Goal: Task Accomplishment & Management: Manage account settings

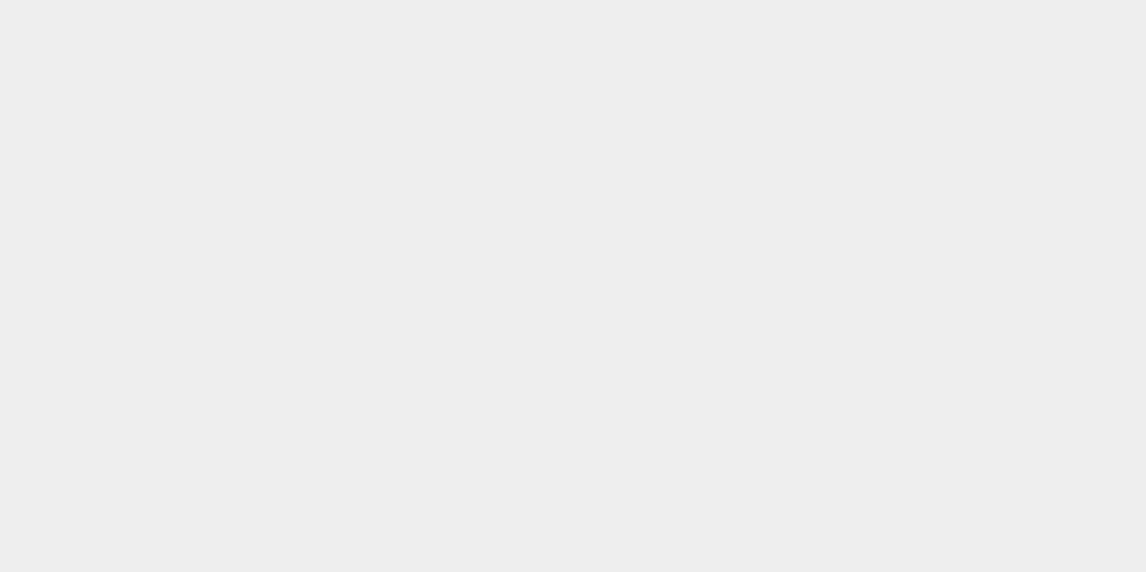
click at [289, 0] on html at bounding box center [573, 0] width 1146 height 0
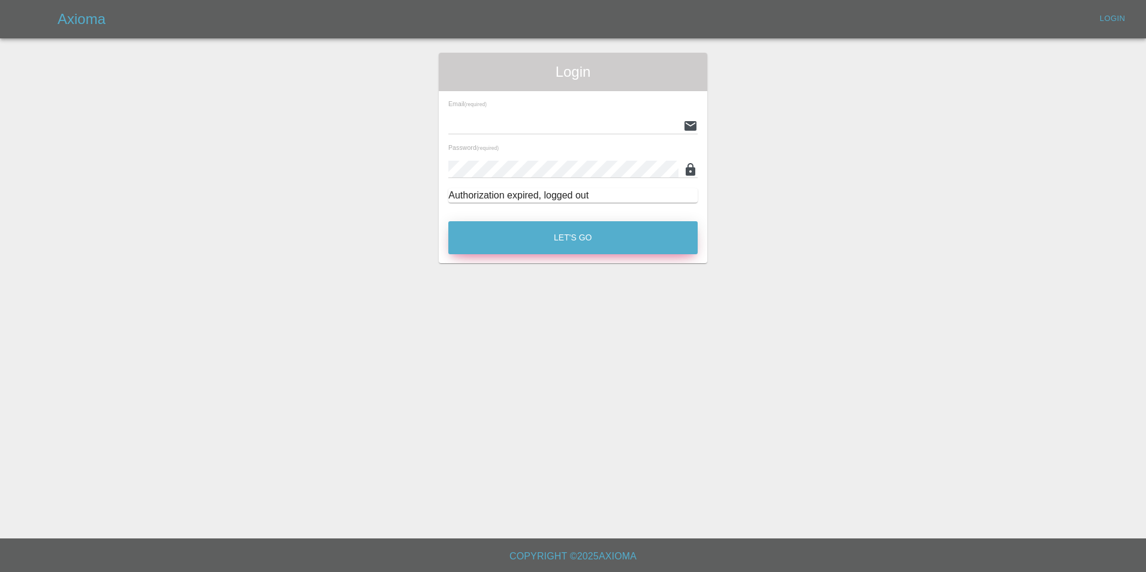
type input "[EMAIL_ADDRESS][DOMAIN_NAME]"
click at [595, 244] on button "Let's Go" at bounding box center [572, 237] width 249 height 33
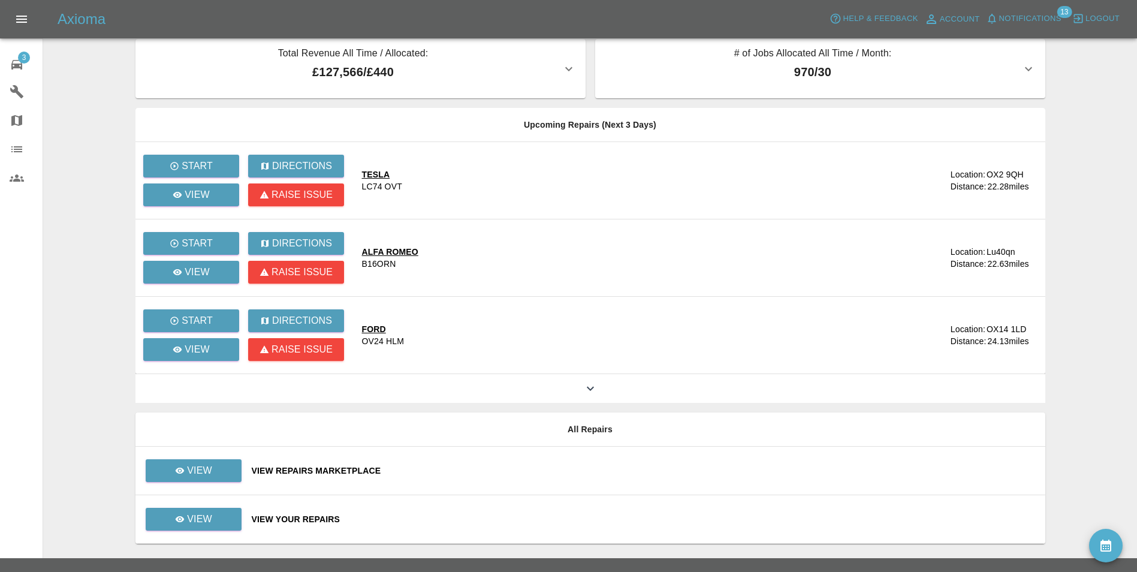
scroll to position [34, 0]
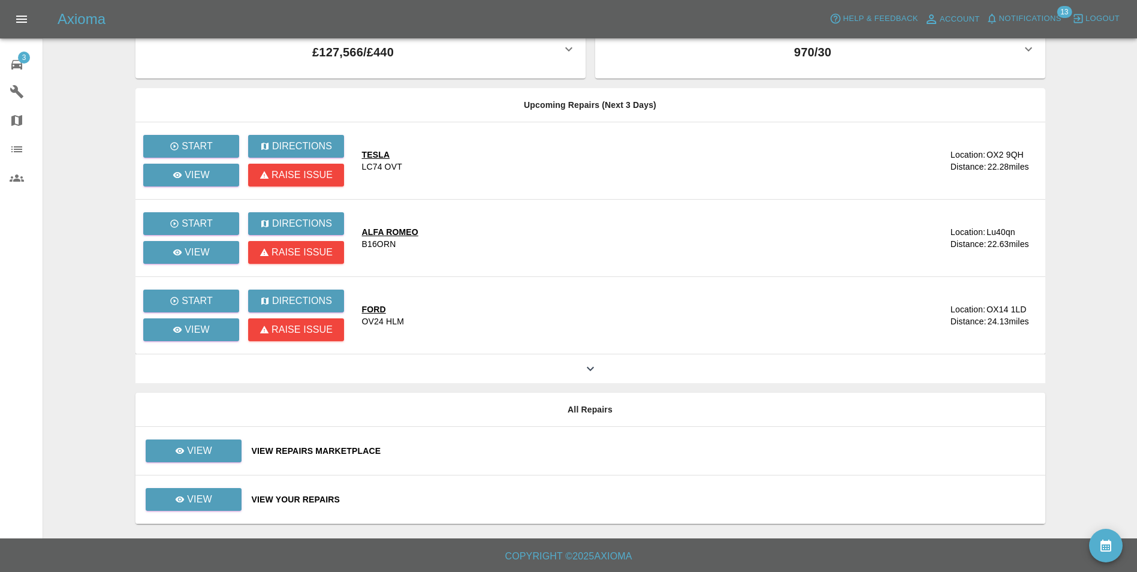
click at [304, 501] on div "View Your Repairs" at bounding box center [644, 499] width 784 height 12
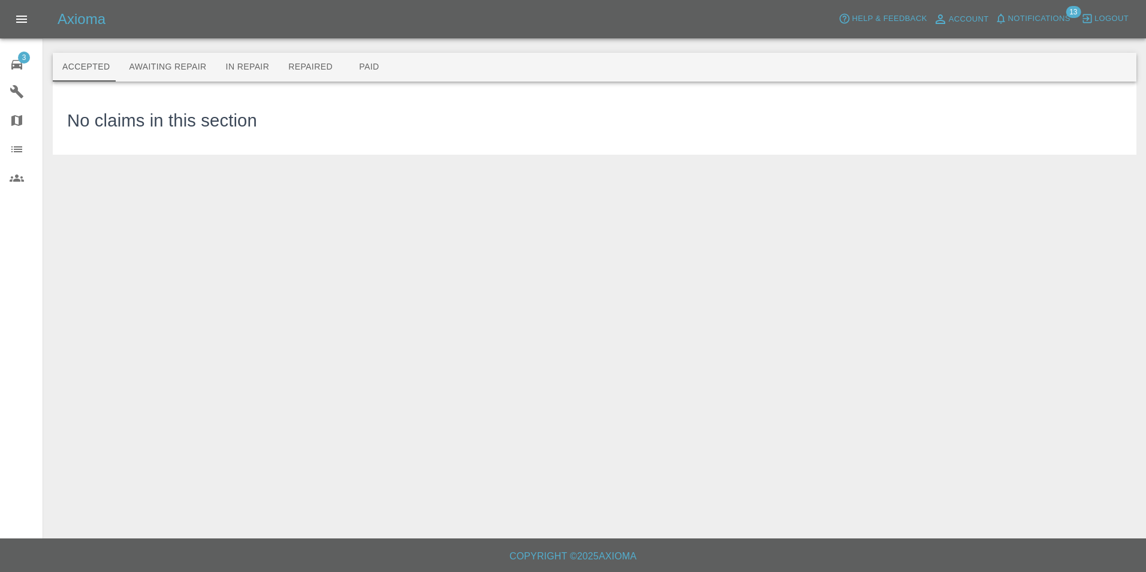
click at [22, 61] on span "3" at bounding box center [24, 58] width 12 height 12
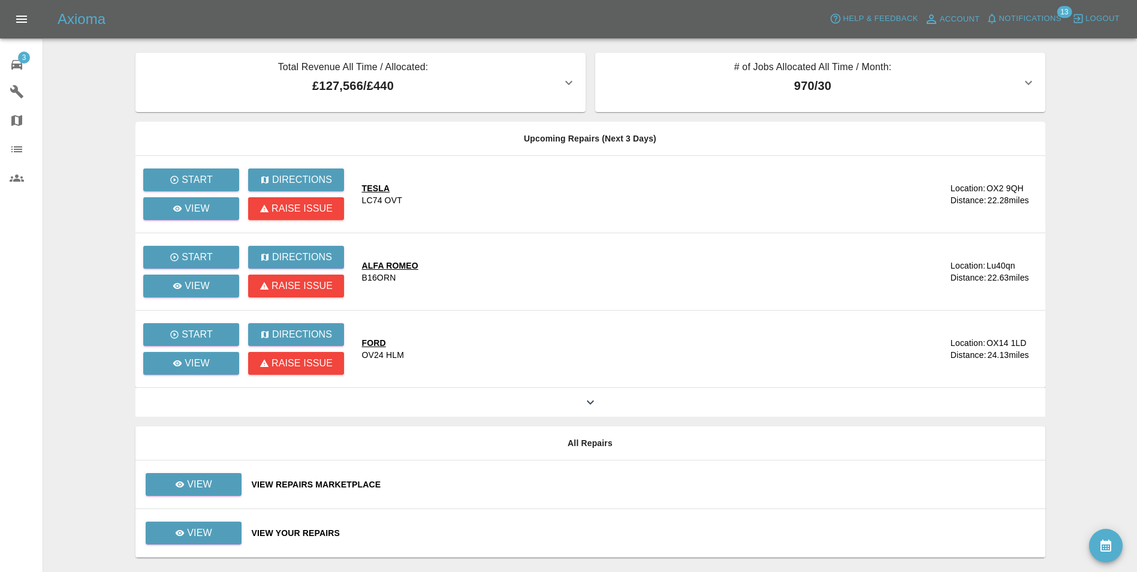
click at [1037, 17] on span "Notifications" at bounding box center [1030, 19] width 62 height 14
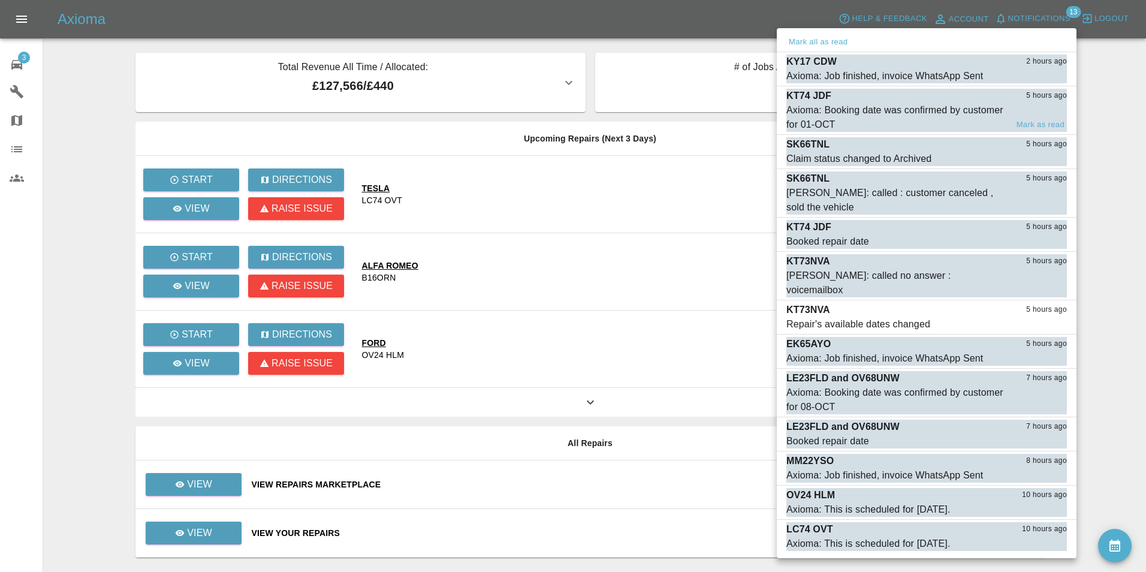
click at [922, 107] on div "Axioma: Booking date was confirmed by customer for 01-OCT" at bounding box center [896, 117] width 220 height 29
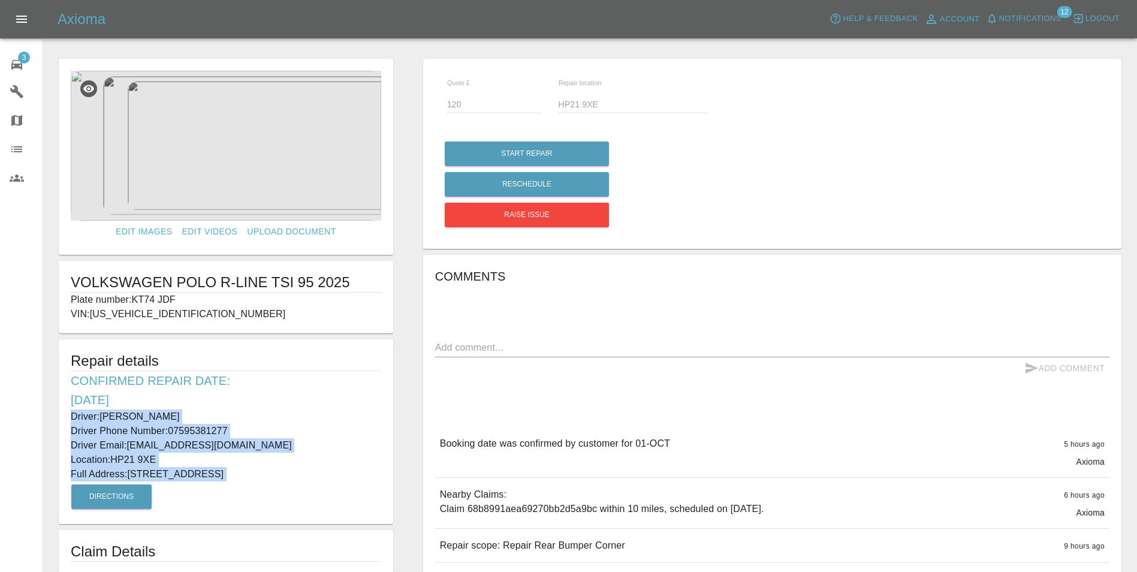
drag, startPoint x: 67, startPoint y: 413, endPoint x: 331, endPoint y: 488, distance: 274.6
click at [331, 488] on div "Repair details Confirmed Repair Date: [DATE] Driver: [PERSON_NAME] Driver Phone…" at bounding box center [226, 431] width 334 height 185
copy div "Driver: [PERSON_NAME] Driver Phone Number: 07595381277 Driver Email: [EMAIL_ADD…"
drag, startPoint x: 27, startPoint y: 65, endPoint x: 55, endPoint y: 61, distance: 28.5
click at [27, 65] on div "3" at bounding box center [27, 63] width 34 height 17
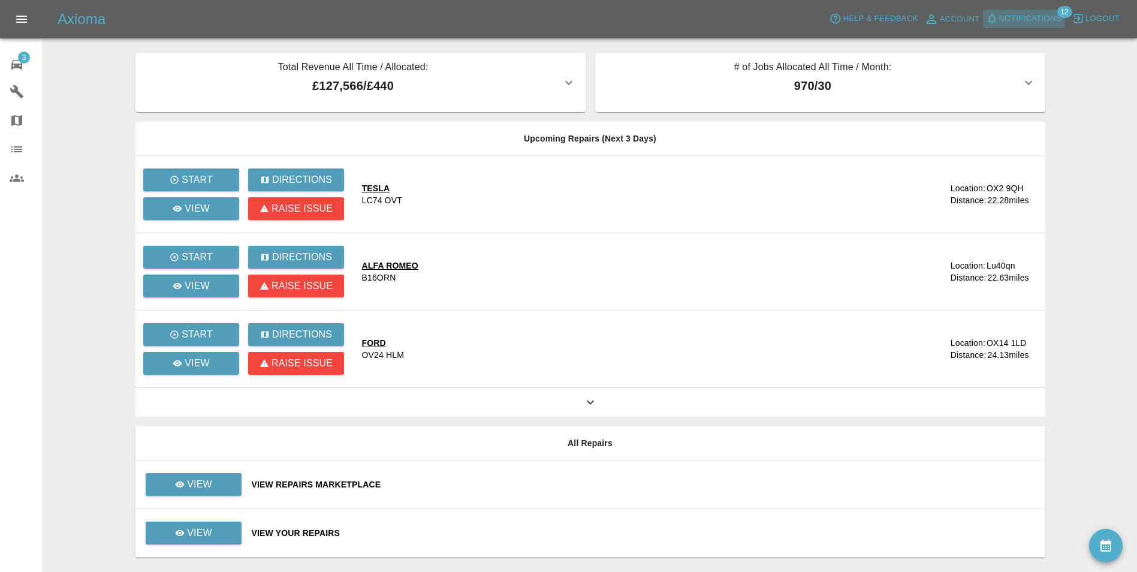
click at [1059, 17] on span "Notifications" at bounding box center [1030, 19] width 62 height 14
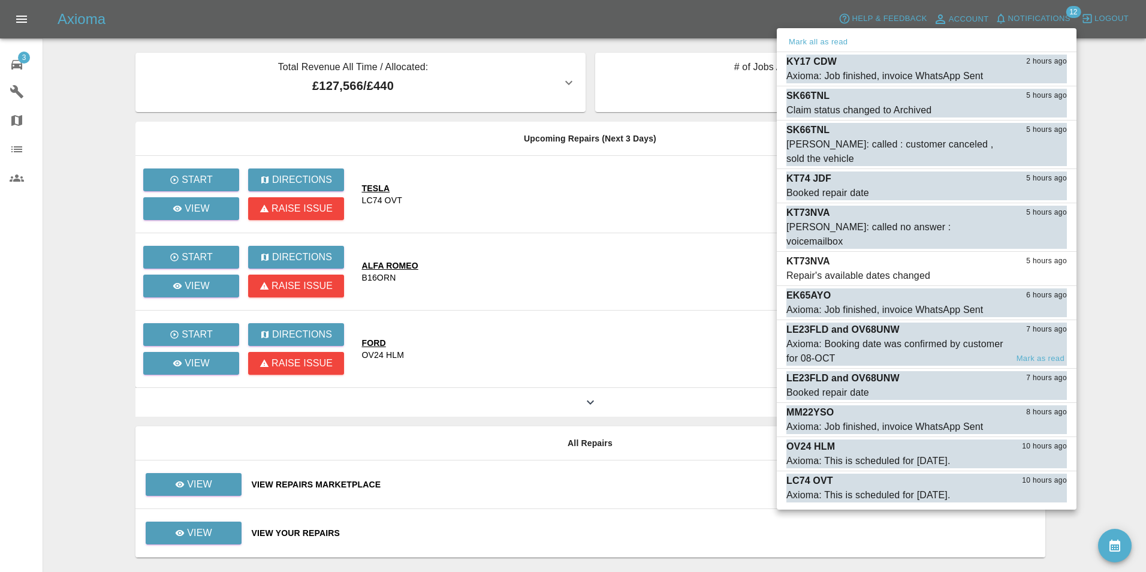
click at [911, 337] on div "Axioma: Booking date was confirmed by customer for 08-OCT" at bounding box center [896, 351] width 220 height 29
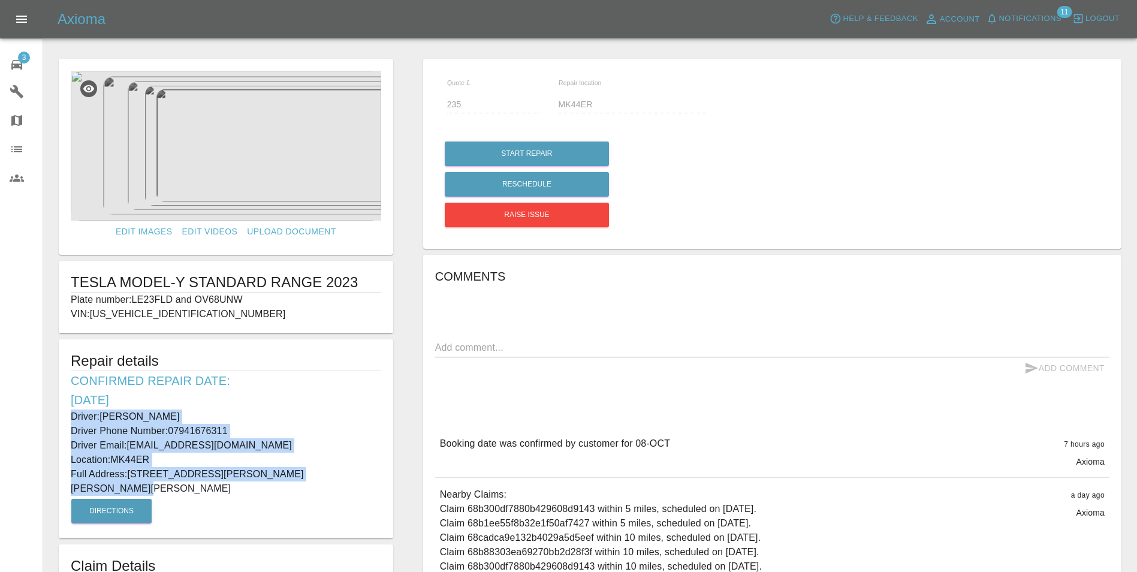
drag, startPoint x: 70, startPoint y: 415, endPoint x: 326, endPoint y: 479, distance: 264.3
click at [326, 479] on div "Repair details Confirmed Repair Date: [DATE] Driver: [PERSON_NAME] Driver Phone…" at bounding box center [226, 438] width 334 height 199
copy div "Driver: [PERSON_NAME] Driver Phone Number: 07941676311 Driver Email: [EMAIL_ADD…"
click at [358, 166] on img at bounding box center [226, 146] width 310 height 150
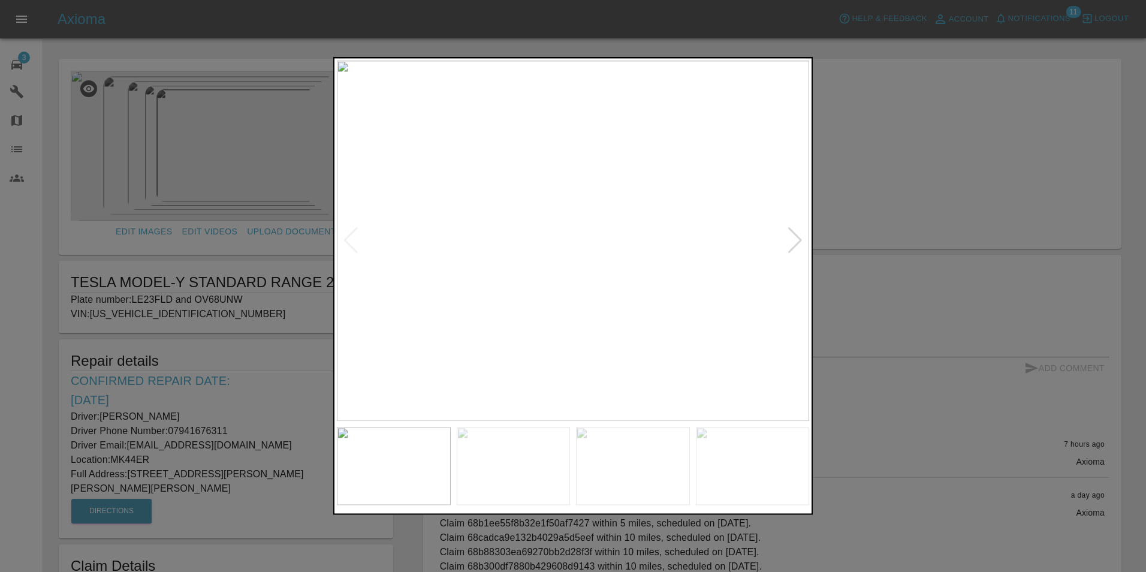
click at [789, 249] on div at bounding box center [795, 241] width 16 height 26
click at [862, 233] on div at bounding box center [573, 286] width 1146 height 572
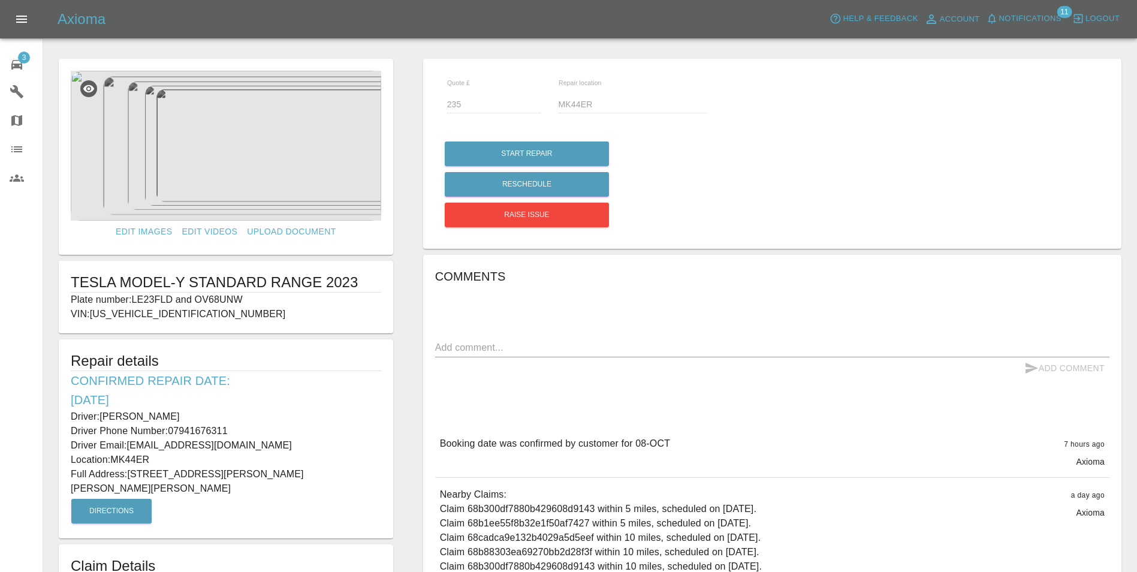
click at [10, 61] on icon at bounding box center [17, 65] width 14 height 14
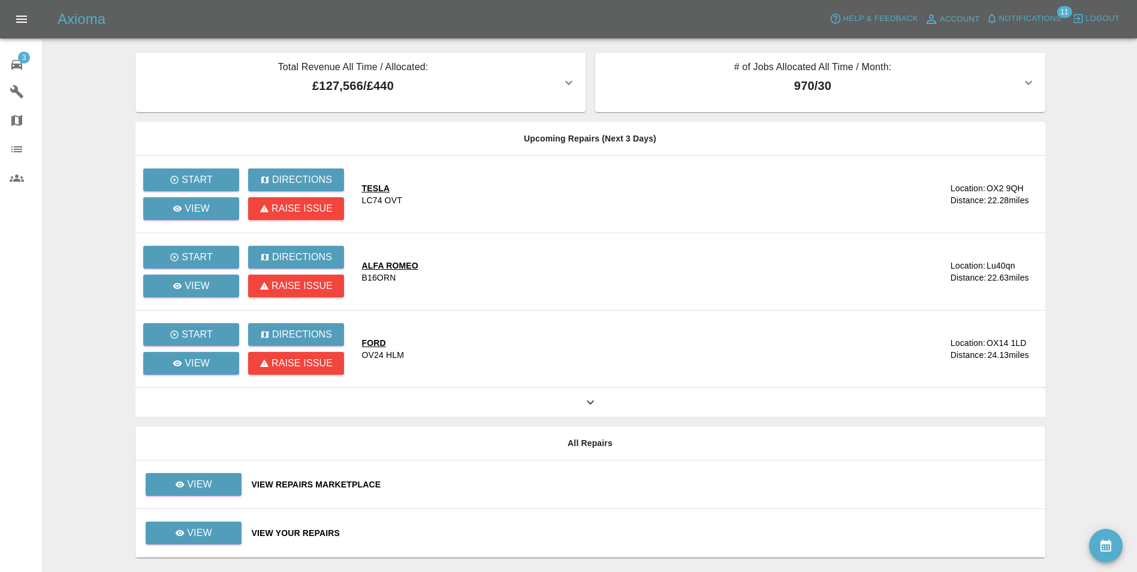
click at [1022, 19] on span "Notifications" at bounding box center [1030, 19] width 62 height 14
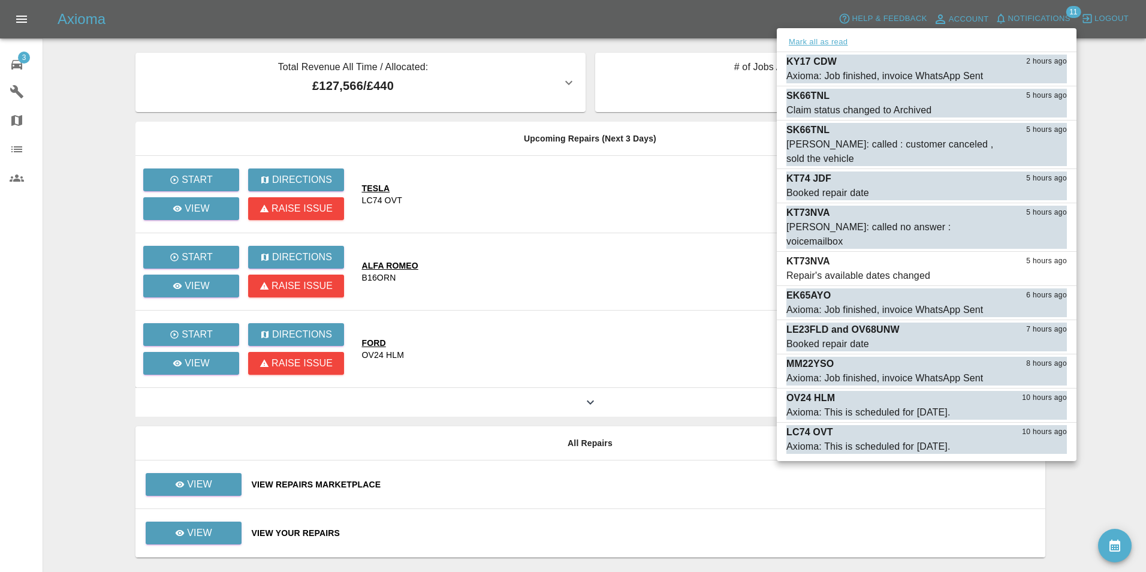
click at [819, 43] on button "Mark all as read" at bounding box center [818, 42] width 64 height 14
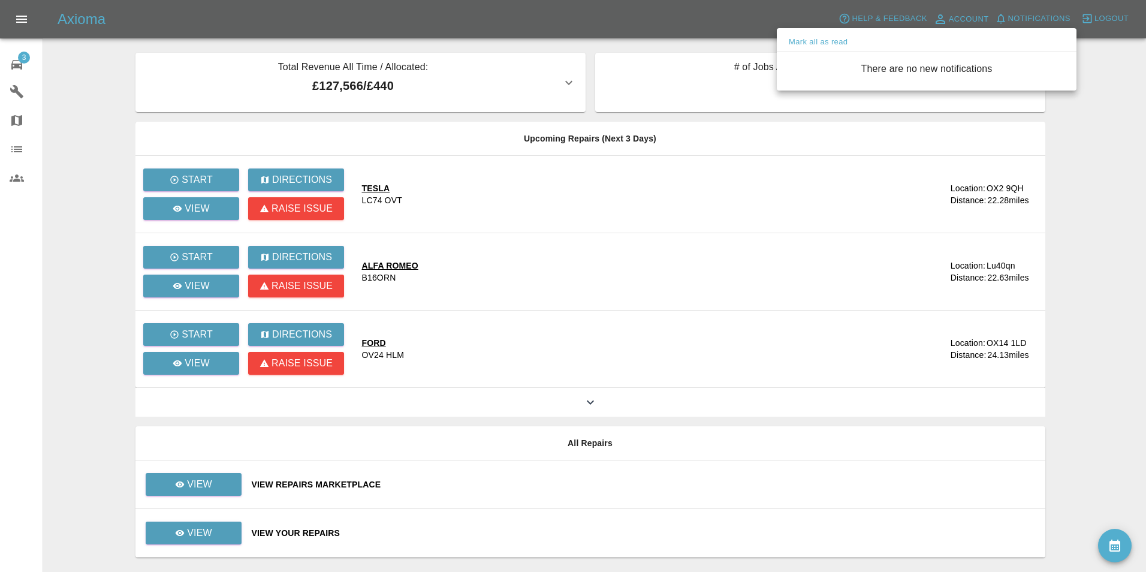
click at [17, 56] on div at bounding box center [573, 286] width 1146 height 572
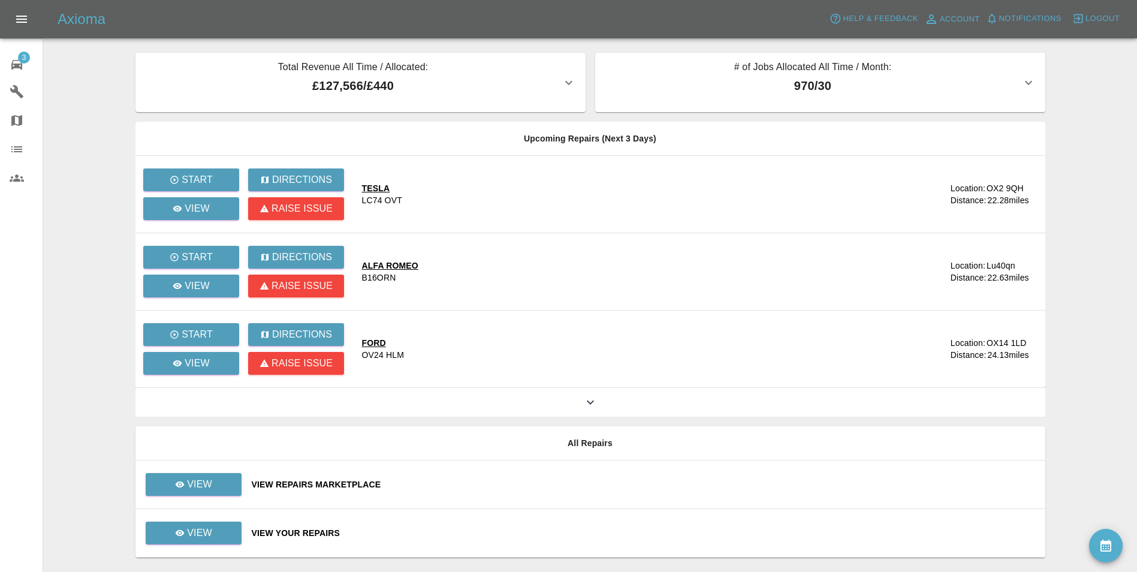
click at [357, 479] on div "View Repairs Marketplace" at bounding box center [644, 484] width 784 height 12
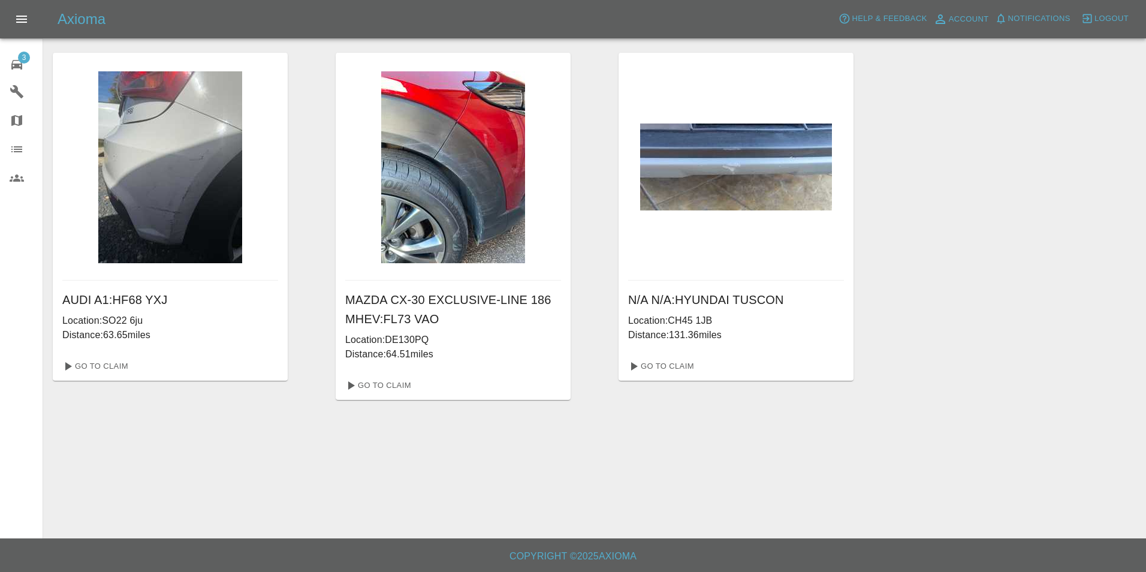
click at [26, 61] on span "3" at bounding box center [24, 58] width 12 height 12
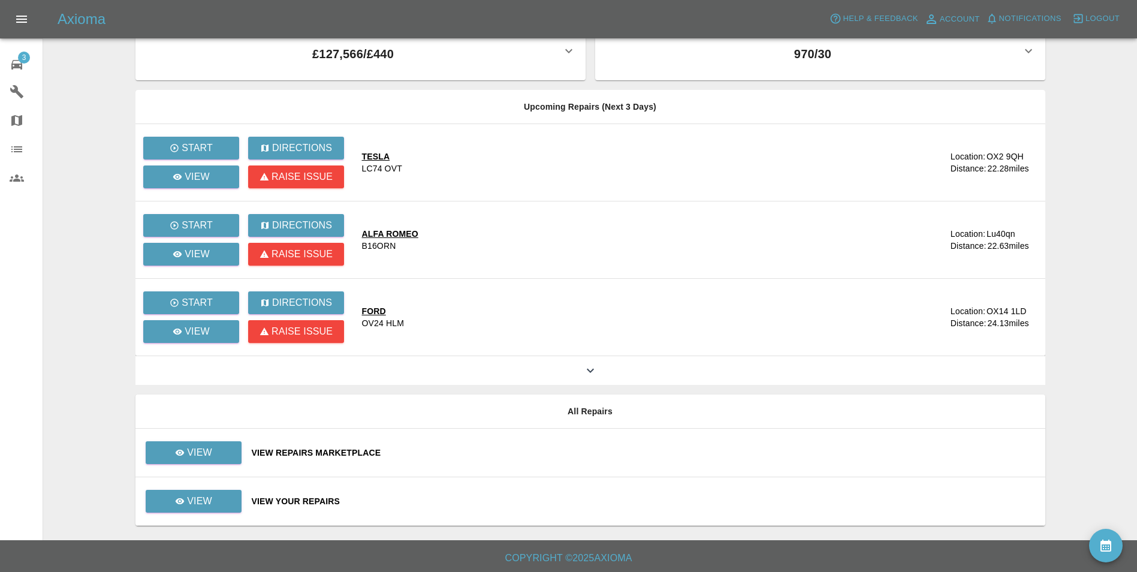
scroll to position [34, 0]
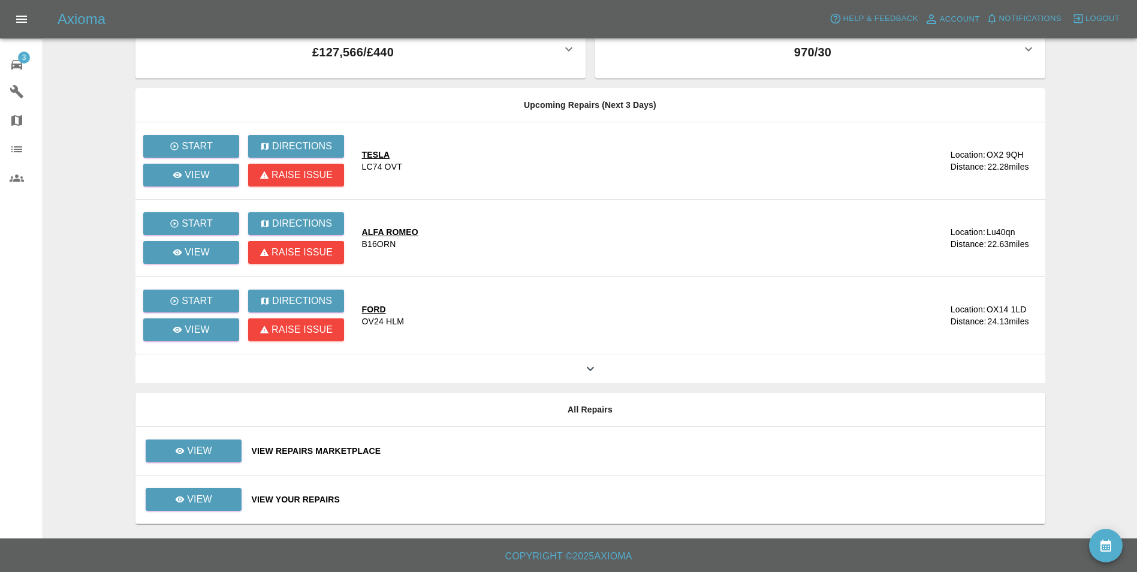
click at [1108, 549] on icon "availability" at bounding box center [1105, 545] width 14 height 14
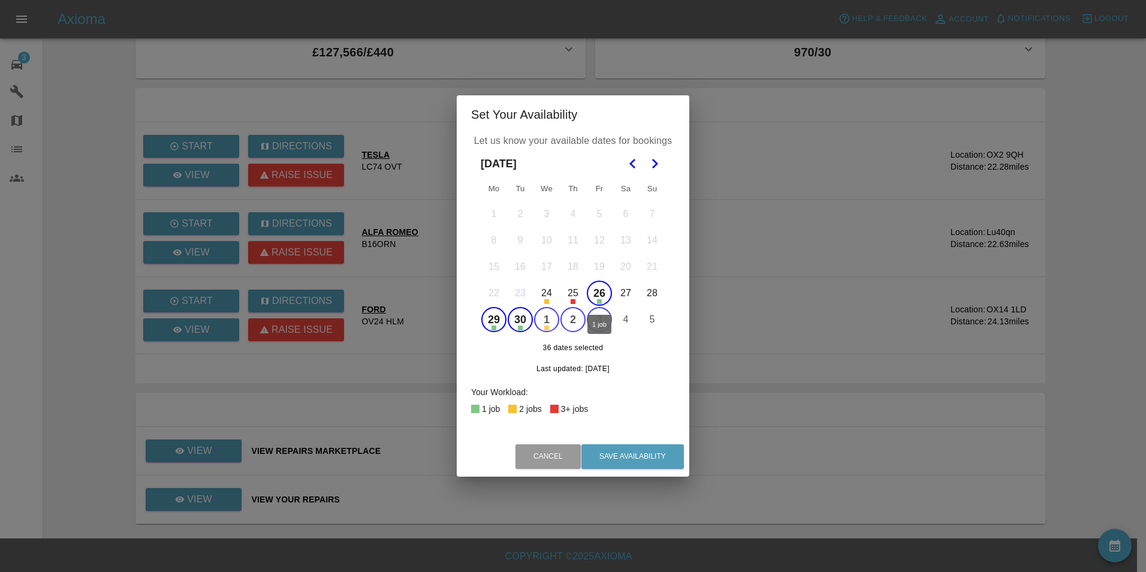
click at [599, 298] on button "26" at bounding box center [599, 292] width 25 height 25
click at [573, 325] on button "2" at bounding box center [572, 319] width 25 height 25
click at [577, 324] on button "2" at bounding box center [572, 319] width 25 height 25
click at [550, 313] on button "1" at bounding box center [546, 319] width 25 height 25
click at [656, 161] on icon "Go to the Next Month" at bounding box center [654, 163] width 14 height 14
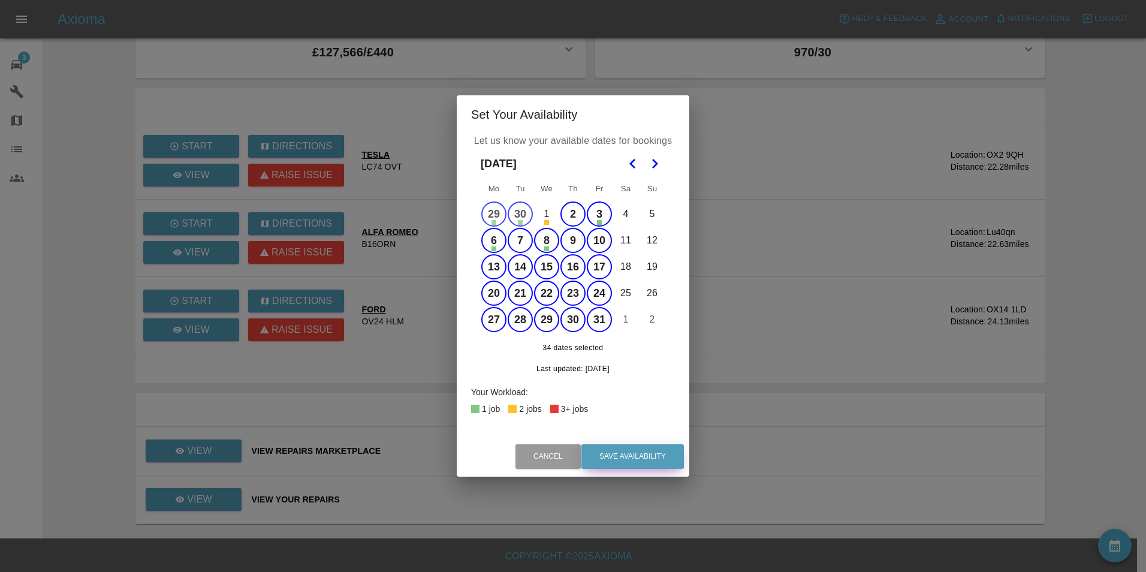
click at [621, 463] on button "Save Availability" at bounding box center [632, 456] width 102 height 25
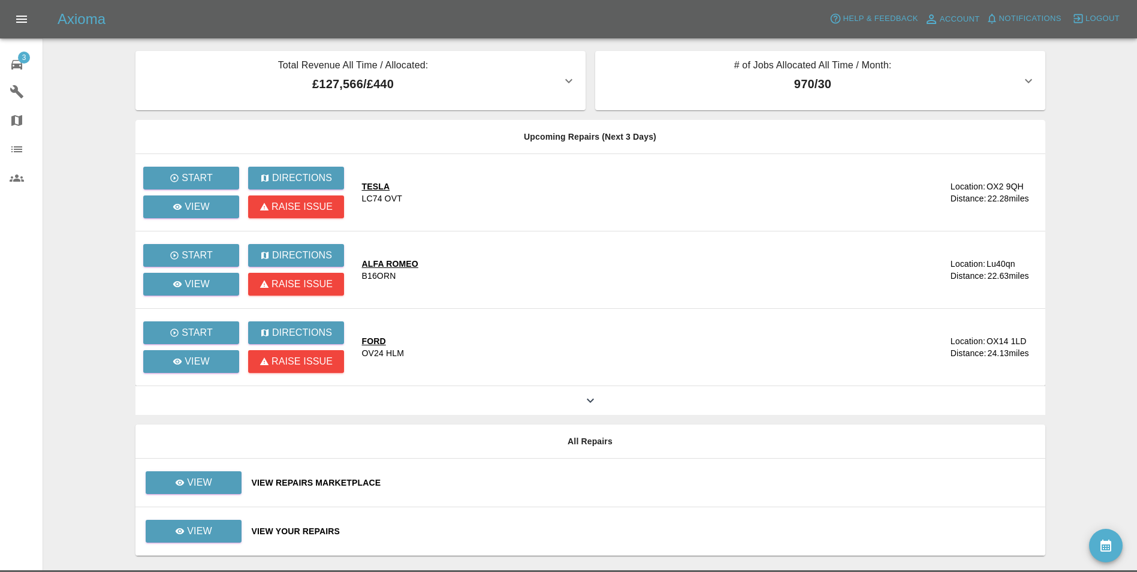
scroll to position [0, 0]
